Goal: Navigation & Orientation: Find specific page/section

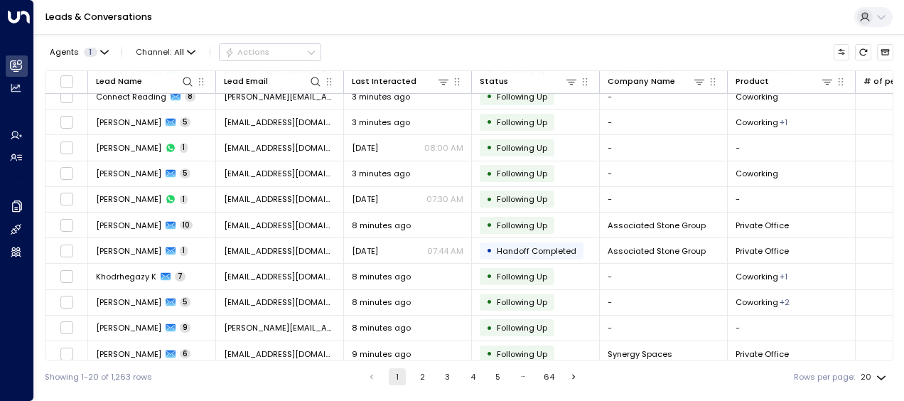
scroll to position [246, 0]
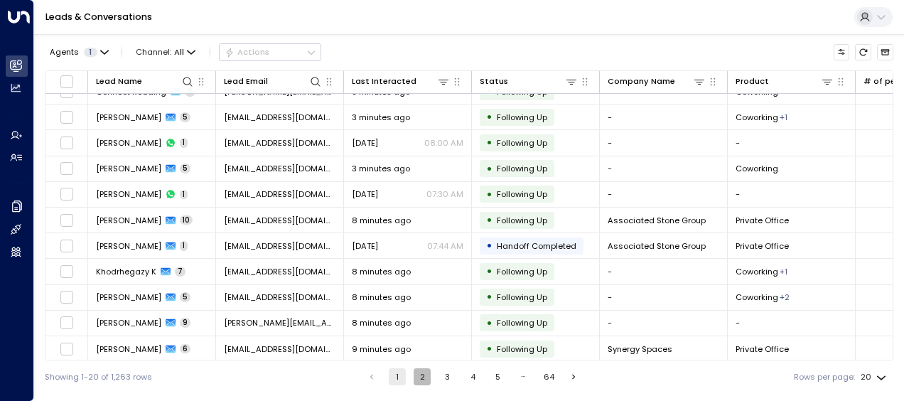
click at [417, 376] on button "2" at bounding box center [421, 376] width 17 height 17
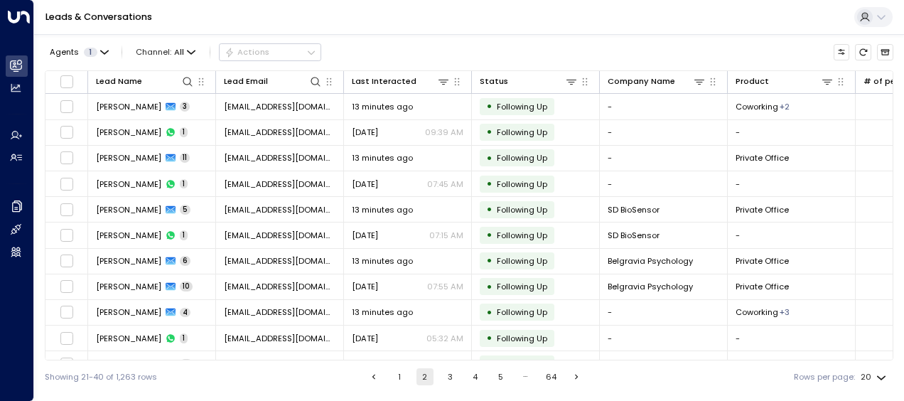
click at [449, 373] on button "3" at bounding box center [449, 376] width 17 height 17
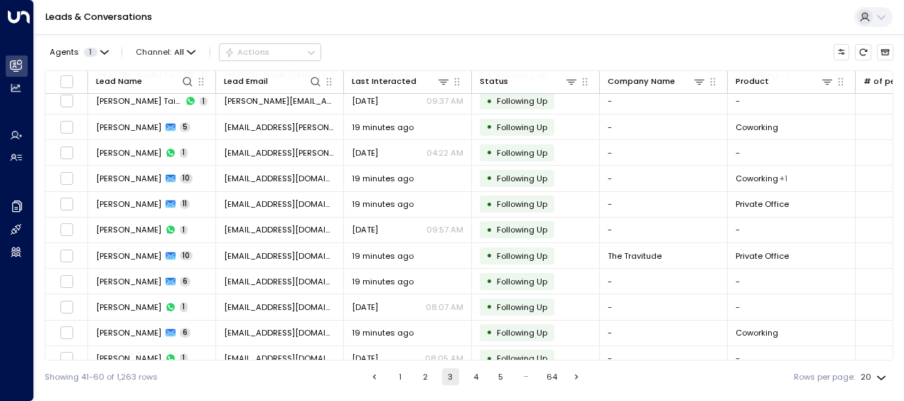
scroll to position [246, 0]
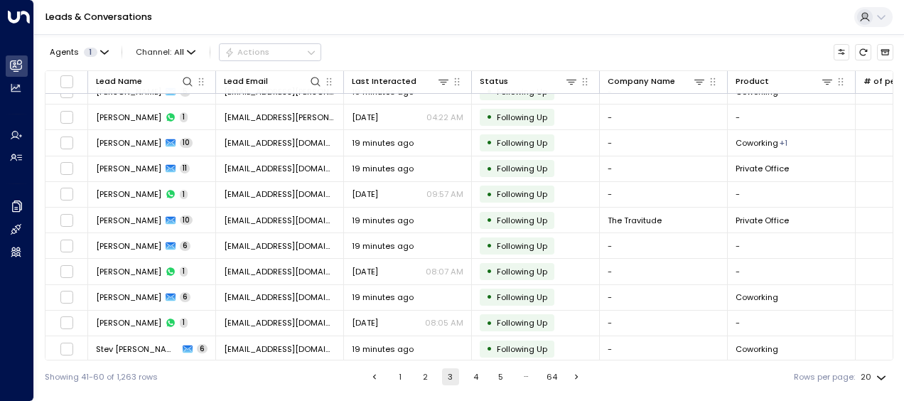
click at [475, 374] on button "4" at bounding box center [475, 376] width 17 height 17
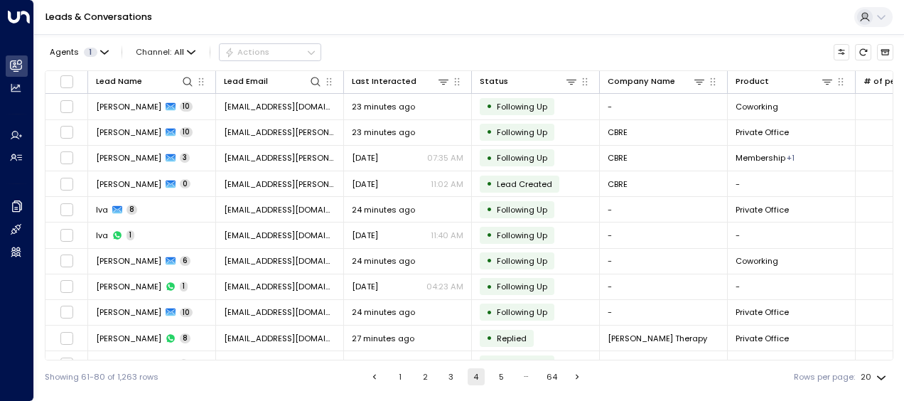
click at [498, 374] on button "5" at bounding box center [500, 376] width 17 height 17
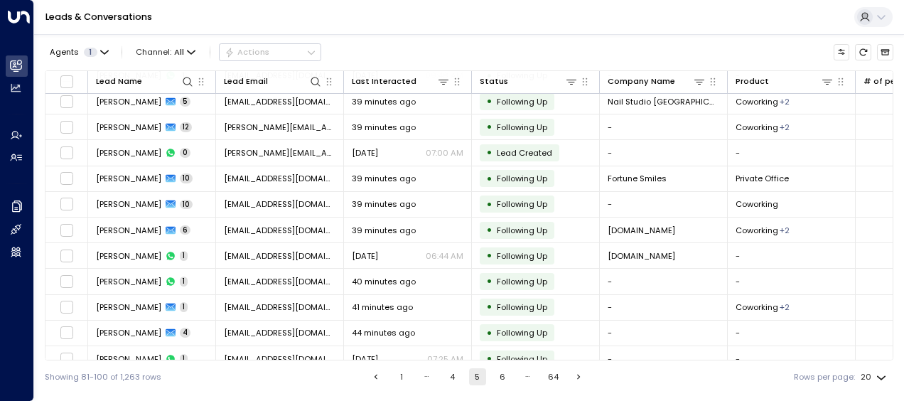
scroll to position [246, 0]
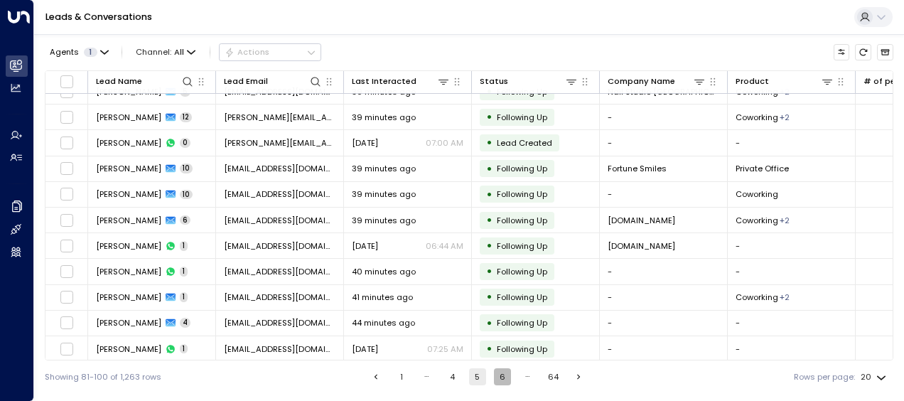
click at [500, 376] on button "6" at bounding box center [502, 376] width 17 height 17
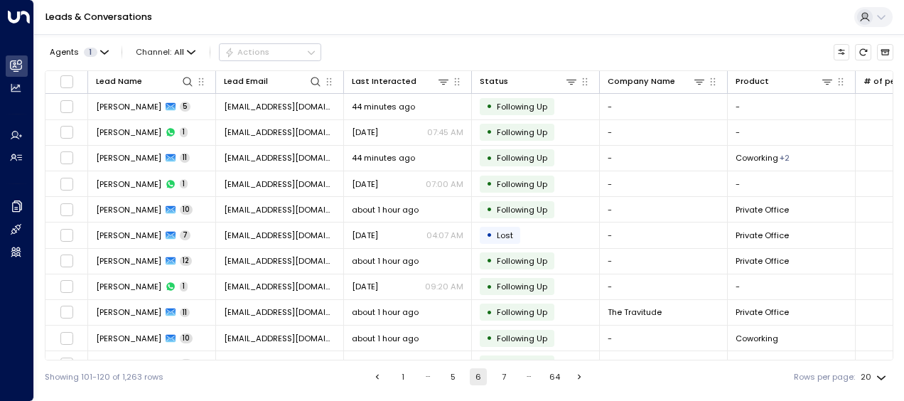
click at [500, 372] on button "7" at bounding box center [503, 376] width 17 height 17
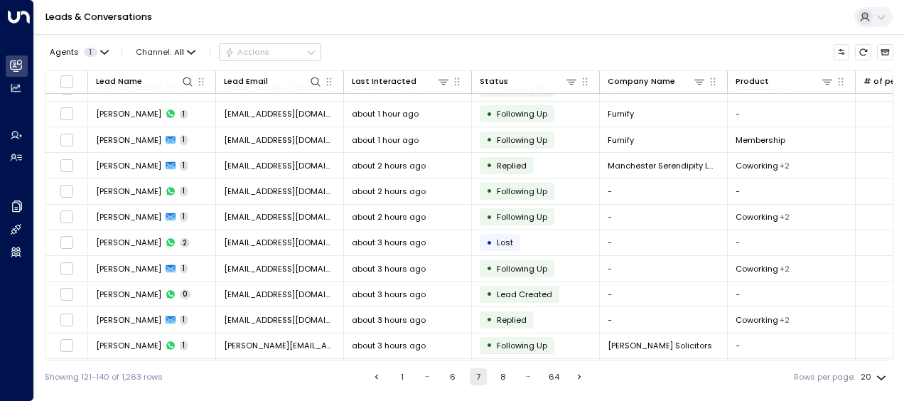
scroll to position [246, 0]
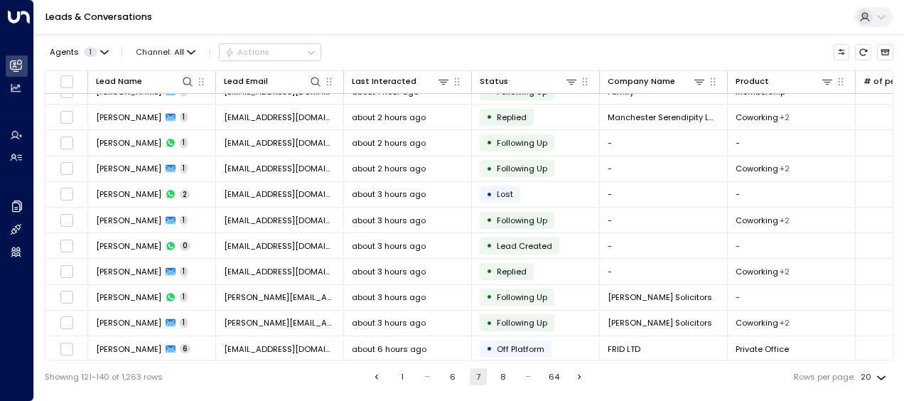
click at [501, 376] on button "8" at bounding box center [502, 376] width 17 height 17
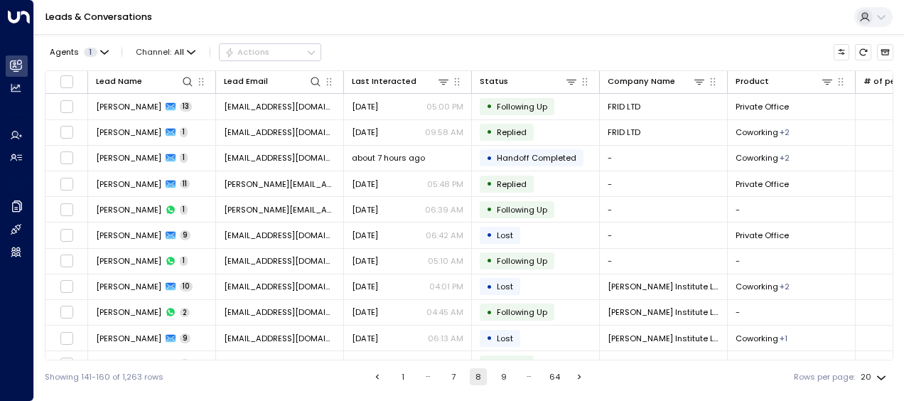
click at [500, 376] on button "9" at bounding box center [503, 376] width 17 height 17
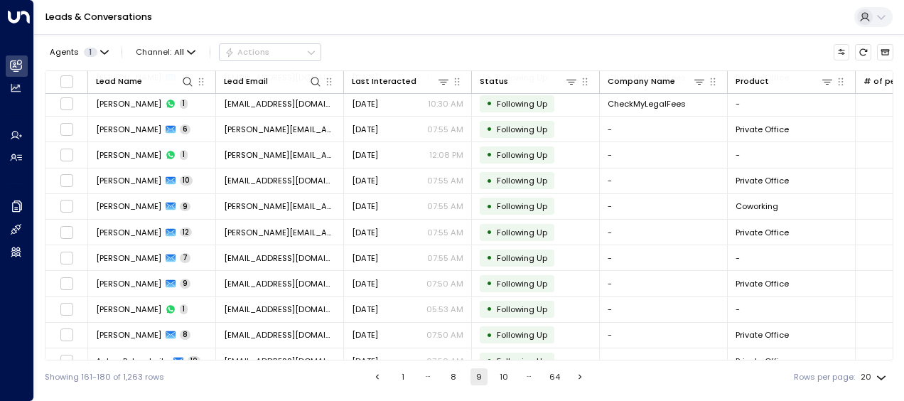
scroll to position [246, 0]
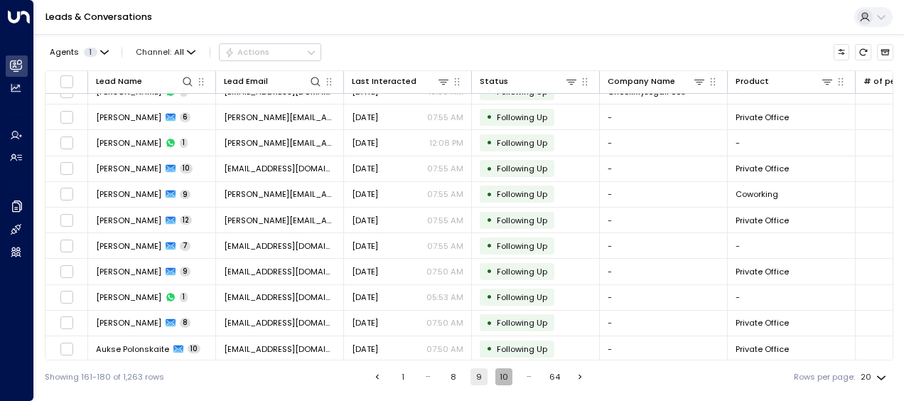
click at [501, 379] on button "10" at bounding box center [503, 376] width 17 height 17
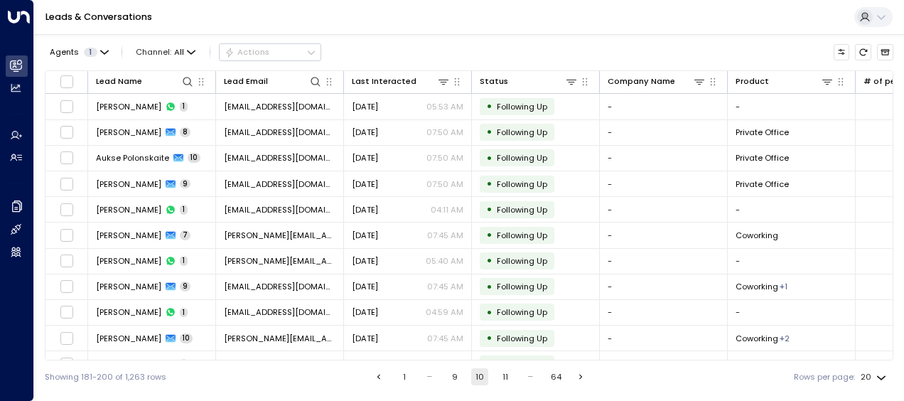
click at [500, 375] on button "11" at bounding box center [505, 376] width 17 height 17
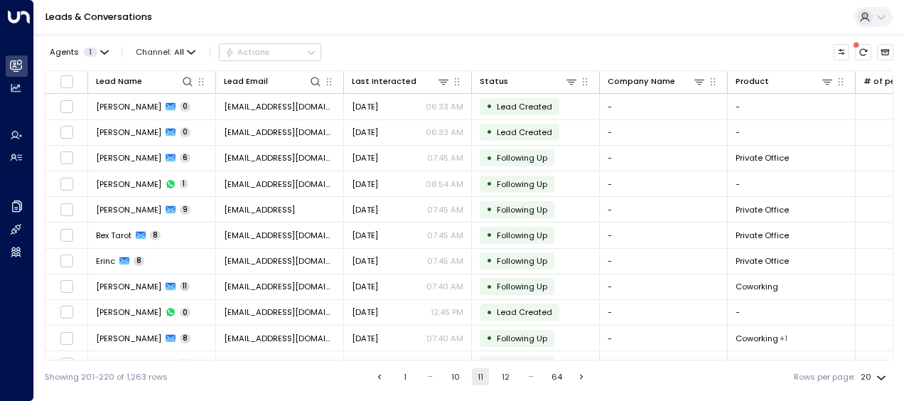
scroll to position [246, 0]
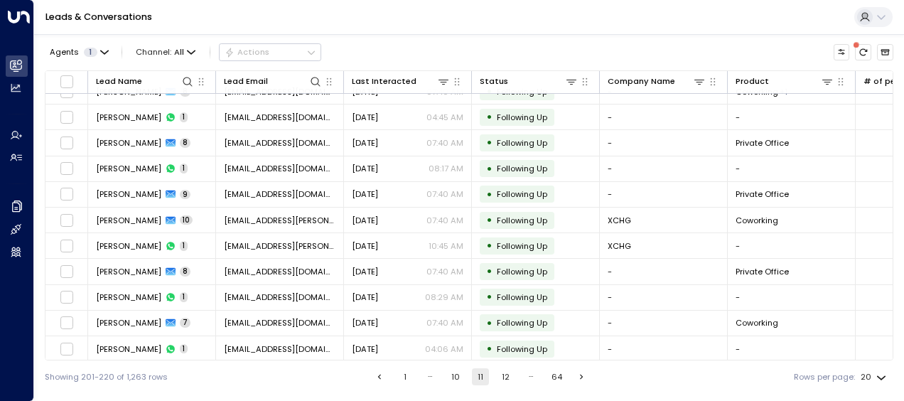
click at [501, 376] on button "12" at bounding box center [505, 376] width 17 height 17
